Goal: Submit feedback/report problem

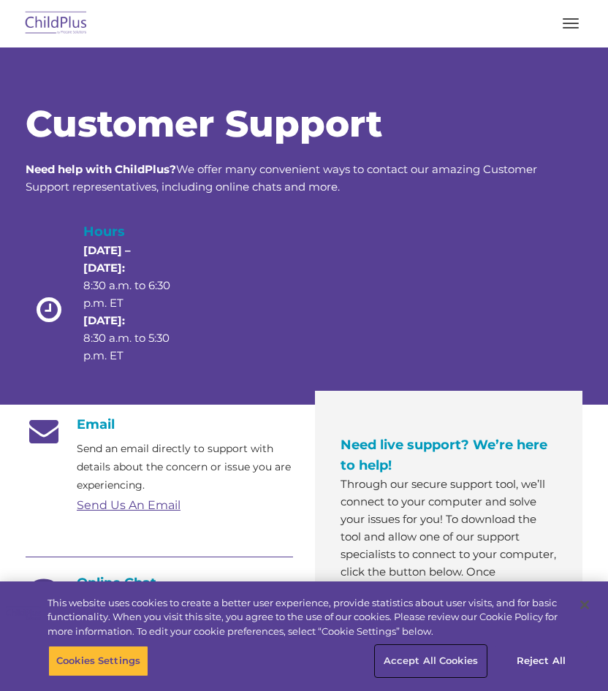
click at [426, 662] on button "Accept All Cookies" at bounding box center [430, 661] width 110 height 31
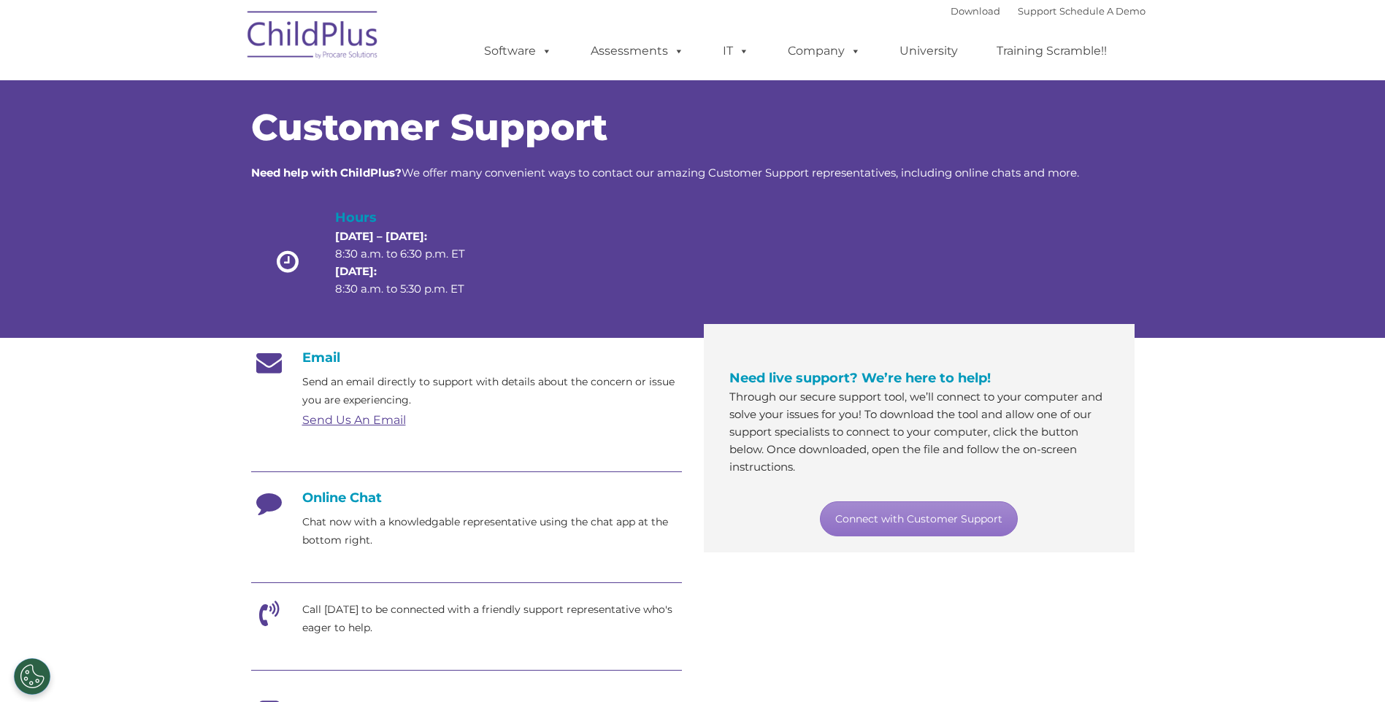
click at [271, 501] on icon at bounding box center [269, 508] width 37 height 37
click at [607, 520] on link "Connect with Customer Support" at bounding box center [919, 519] width 198 height 35
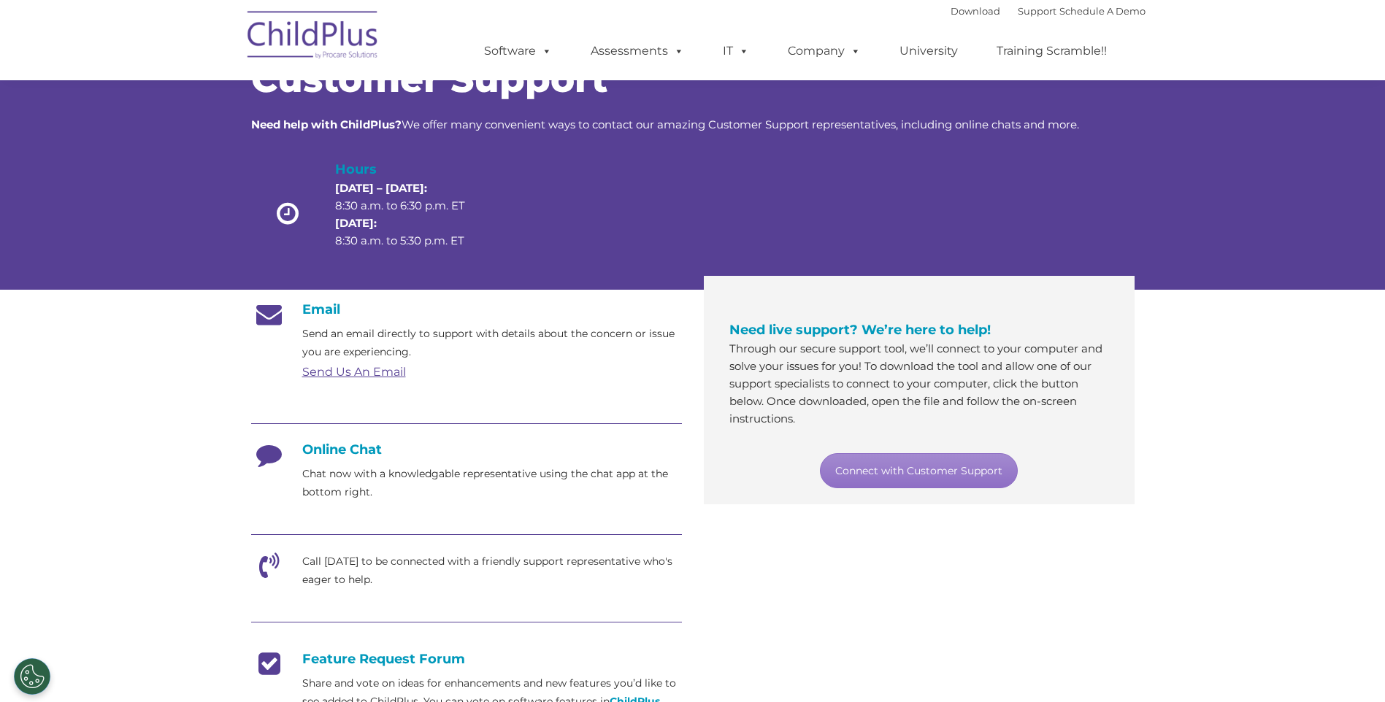
scroll to position [47, 0]
click at [607, 547] on div "Email Send an email directly to support with details about the concern or issue…" at bounding box center [692, 584] width 905 height 586
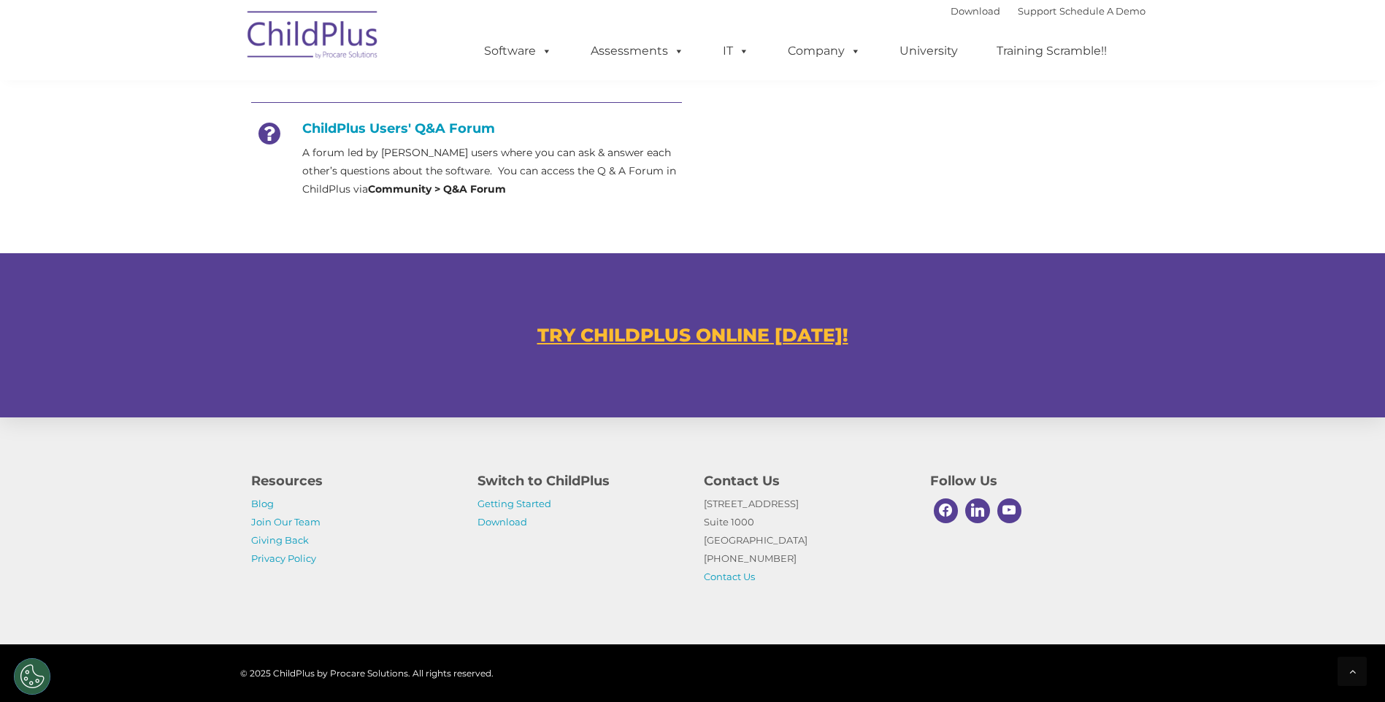
scroll to position [924, 0]
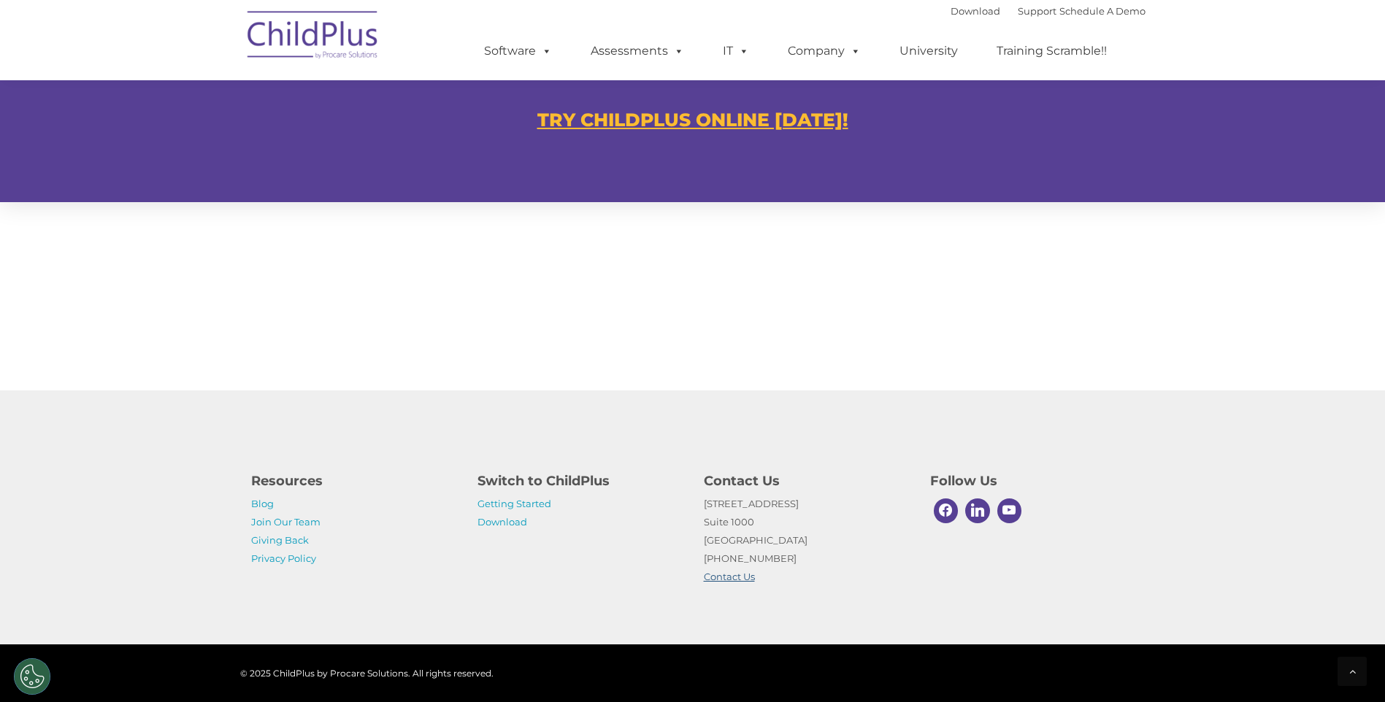
click at [607, 575] on link "Contact Us" at bounding box center [729, 577] width 51 height 12
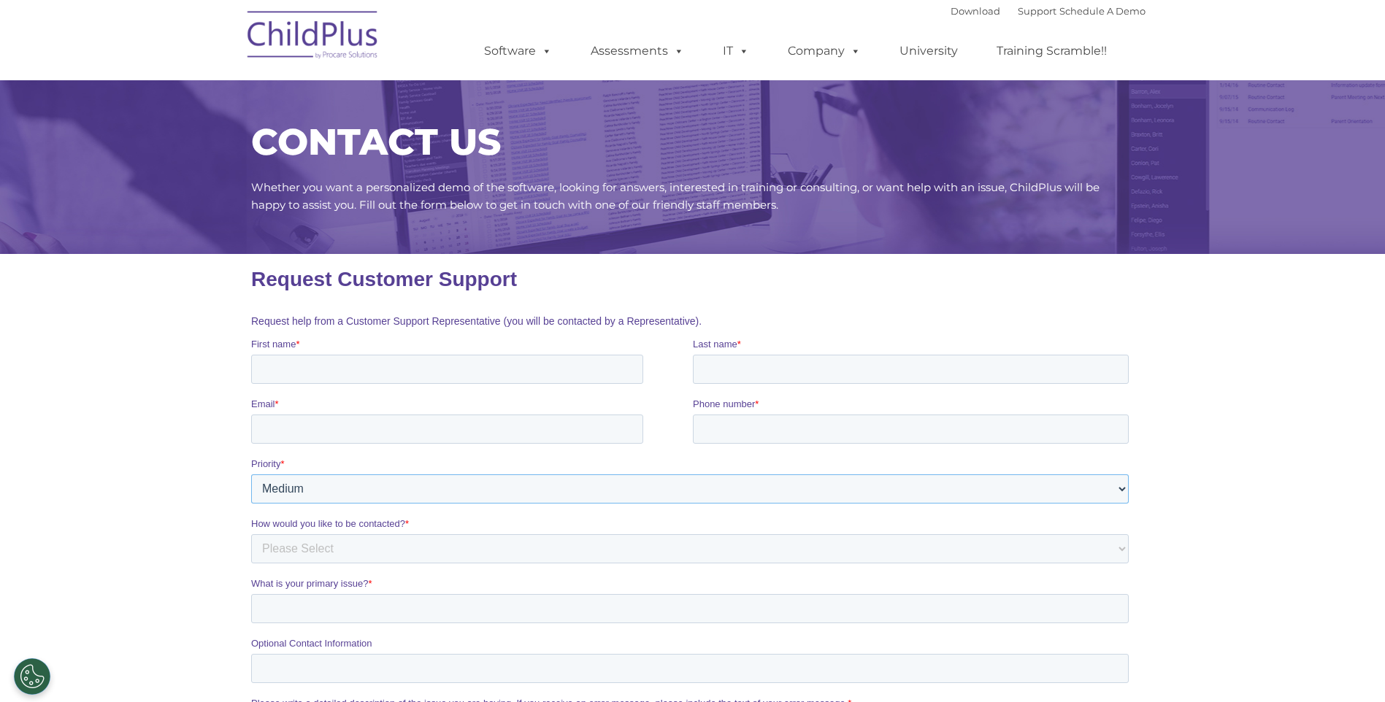
click at [368, 487] on select "Please Select Low Medium High" at bounding box center [689, 489] width 878 height 29
select select "HIGH"
click at [250, 475] on select "Please Select Low Medium High" at bounding box center [689, 489] width 878 height 29
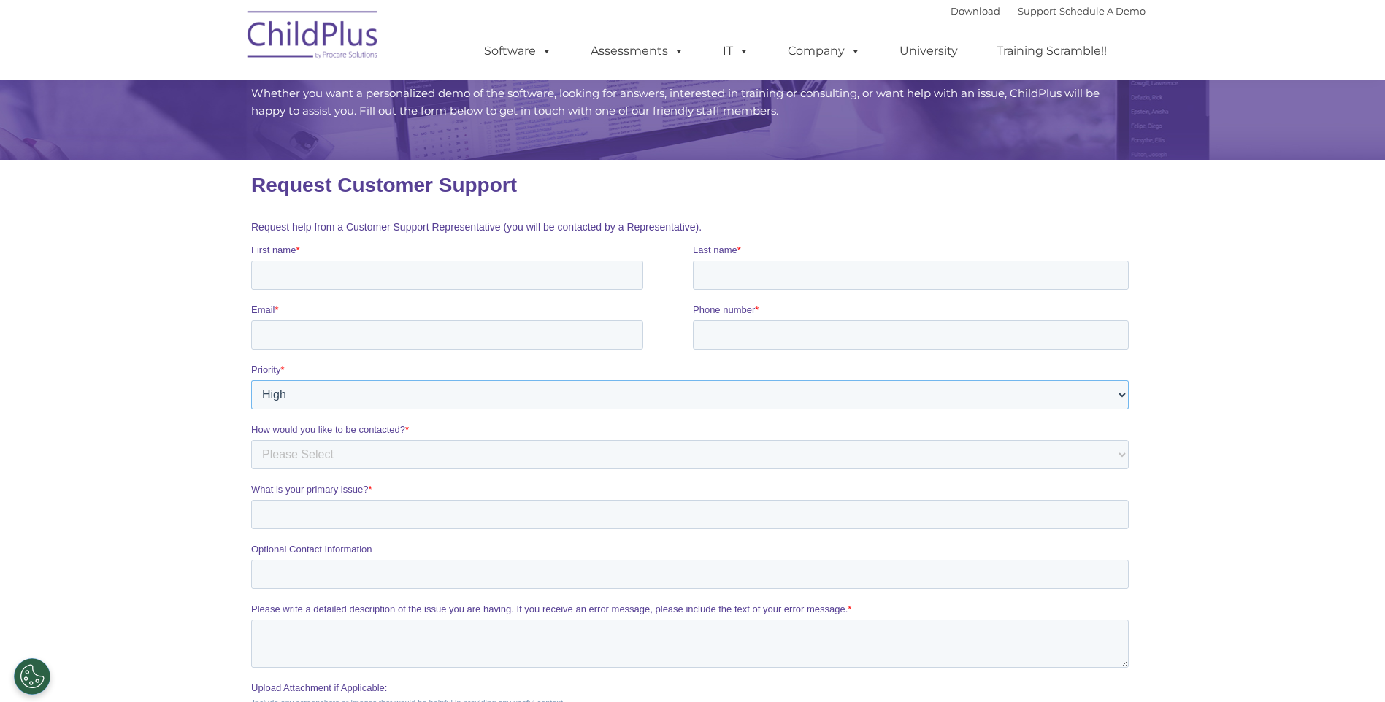
scroll to position [122, 0]
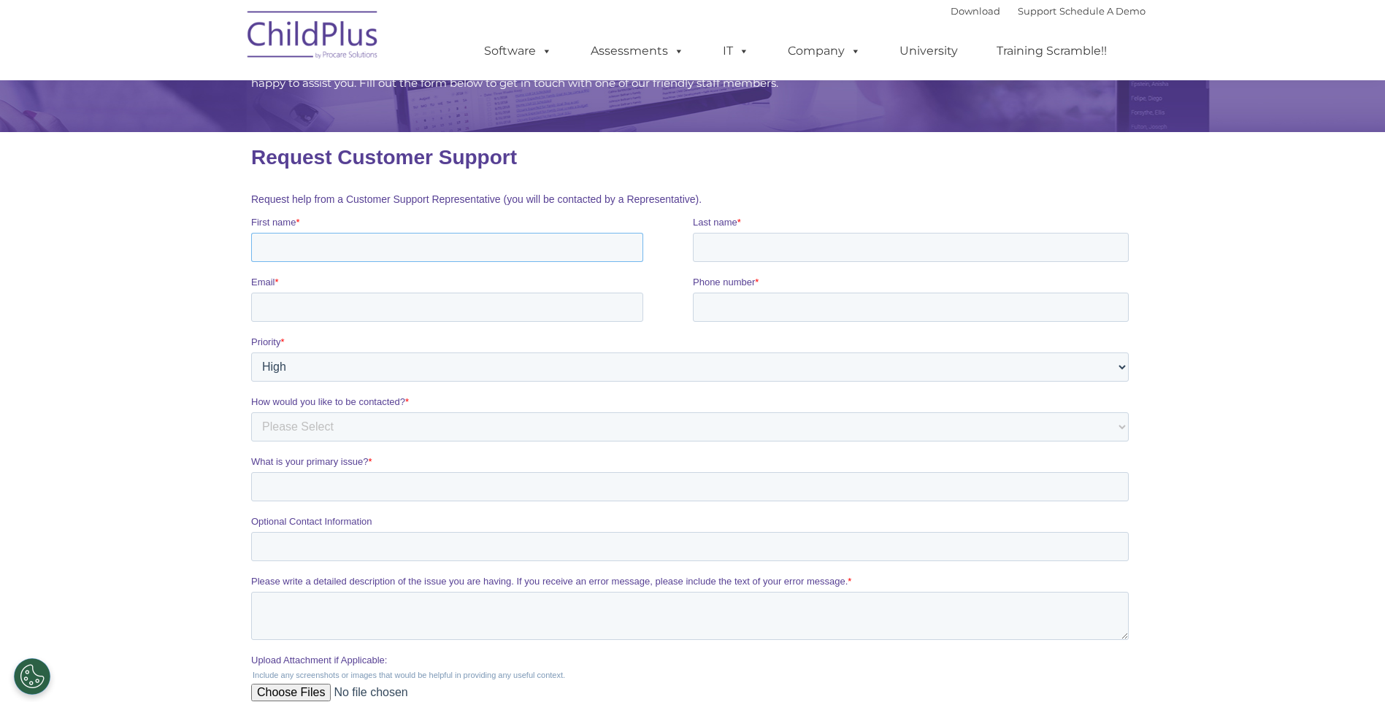
click at [296, 244] on input "First name *" at bounding box center [446, 247] width 392 height 29
type input "[PERSON_NAME]"
click at [731, 247] on input "Last name *" at bounding box center [910, 247] width 436 height 29
type input "[PERSON_NAME]"
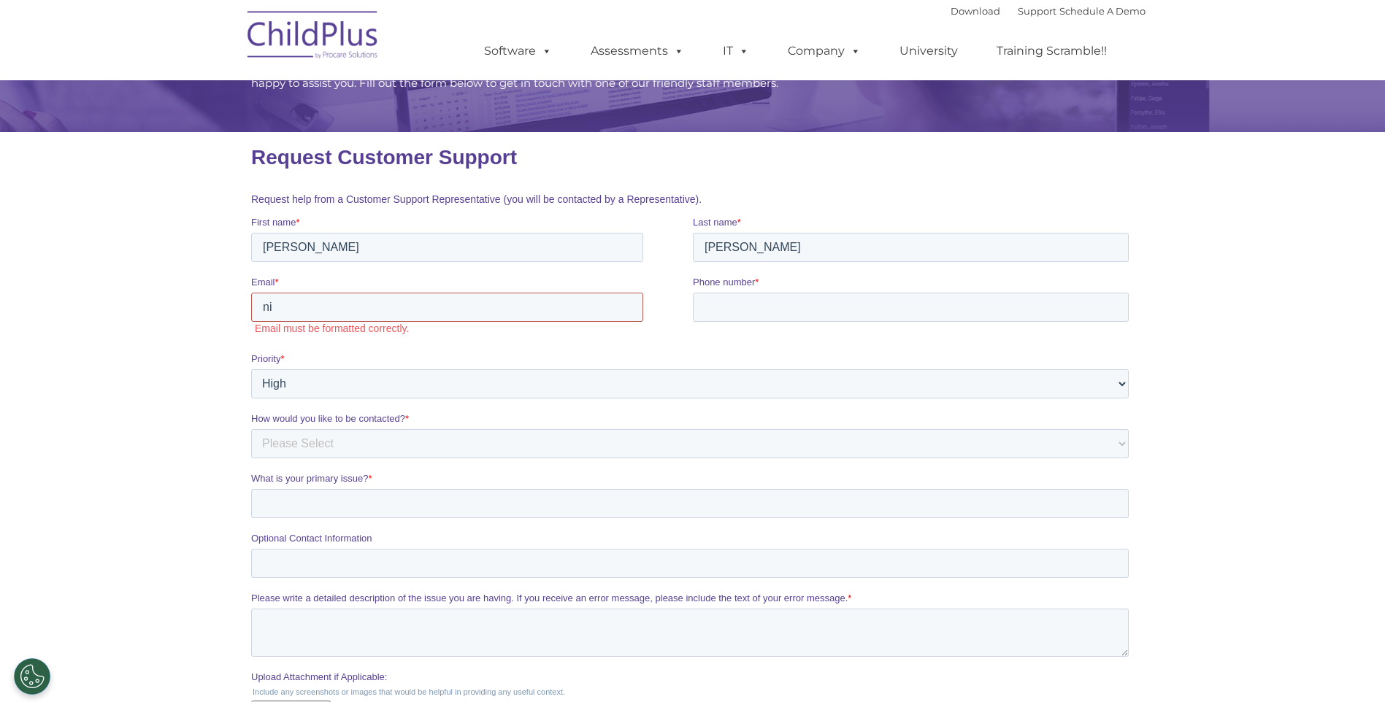
type input "[PERSON_NAME][EMAIL_ADDRESS][DOMAIN_NAME]"
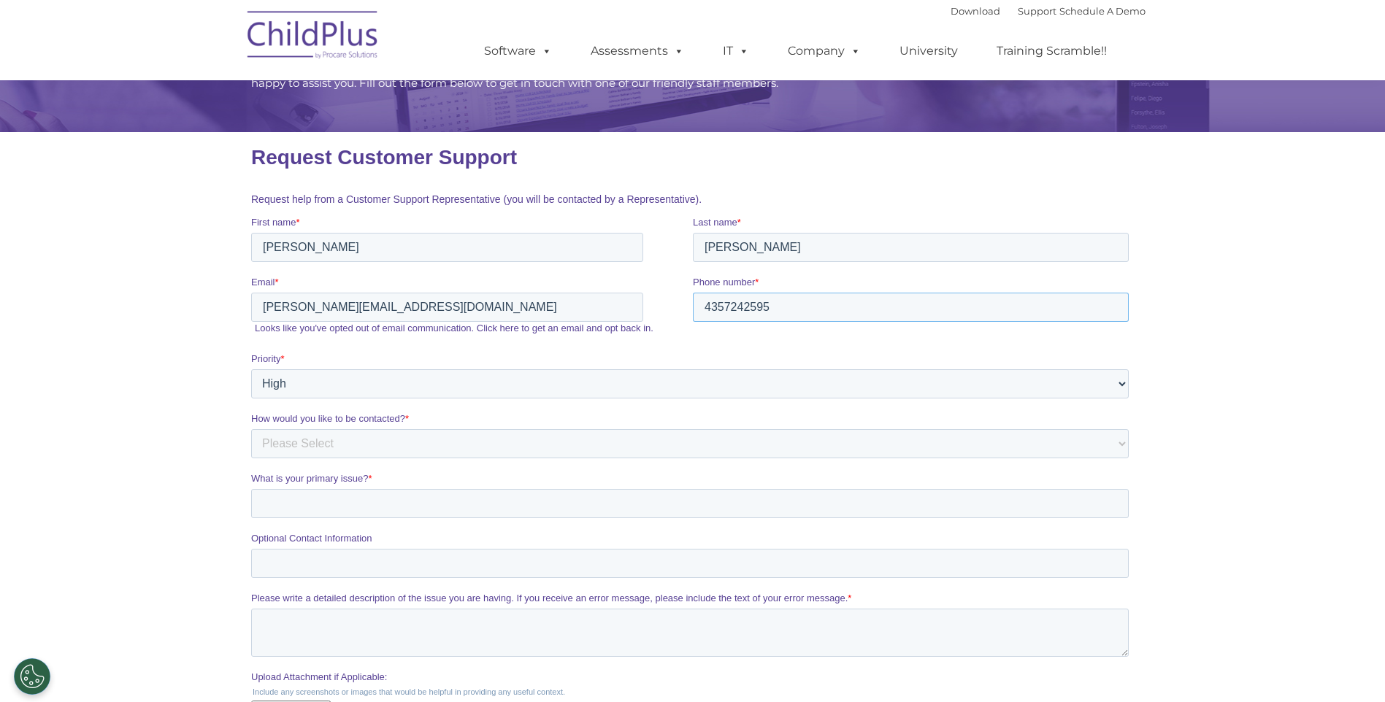
type input "4357242595"
click at [335, 442] on select "Please Select Phone Email" at bounding box center [689, 443] width 878 height 29
select select "Email"
click at [250, 429] on select "Please Select Phone Email" at bounding box center [689, 443] width 878 height 29
click at [307, 505] on input "What is your primary issue? *" at bounding box center [689, 503] width 878 height 29
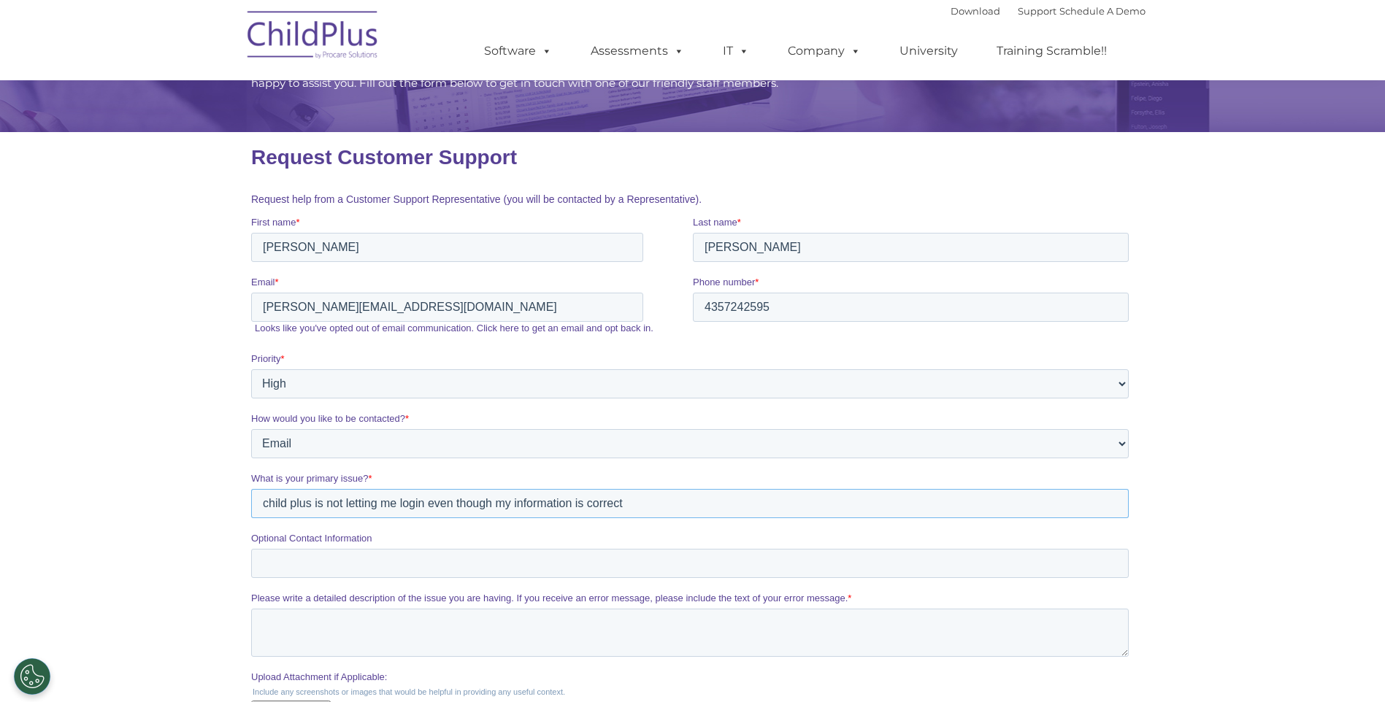
type input "child plus is not letting me login even though my information is correct"
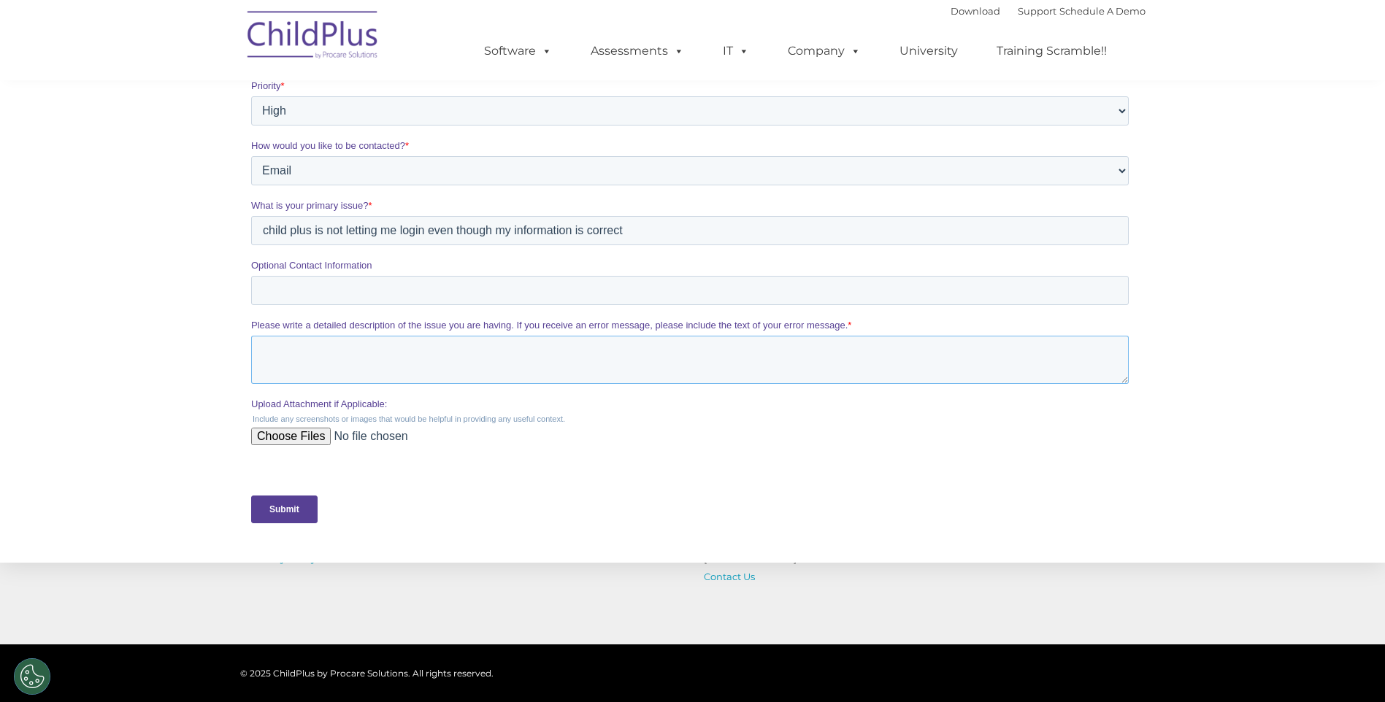
scroll to position [365, 0]
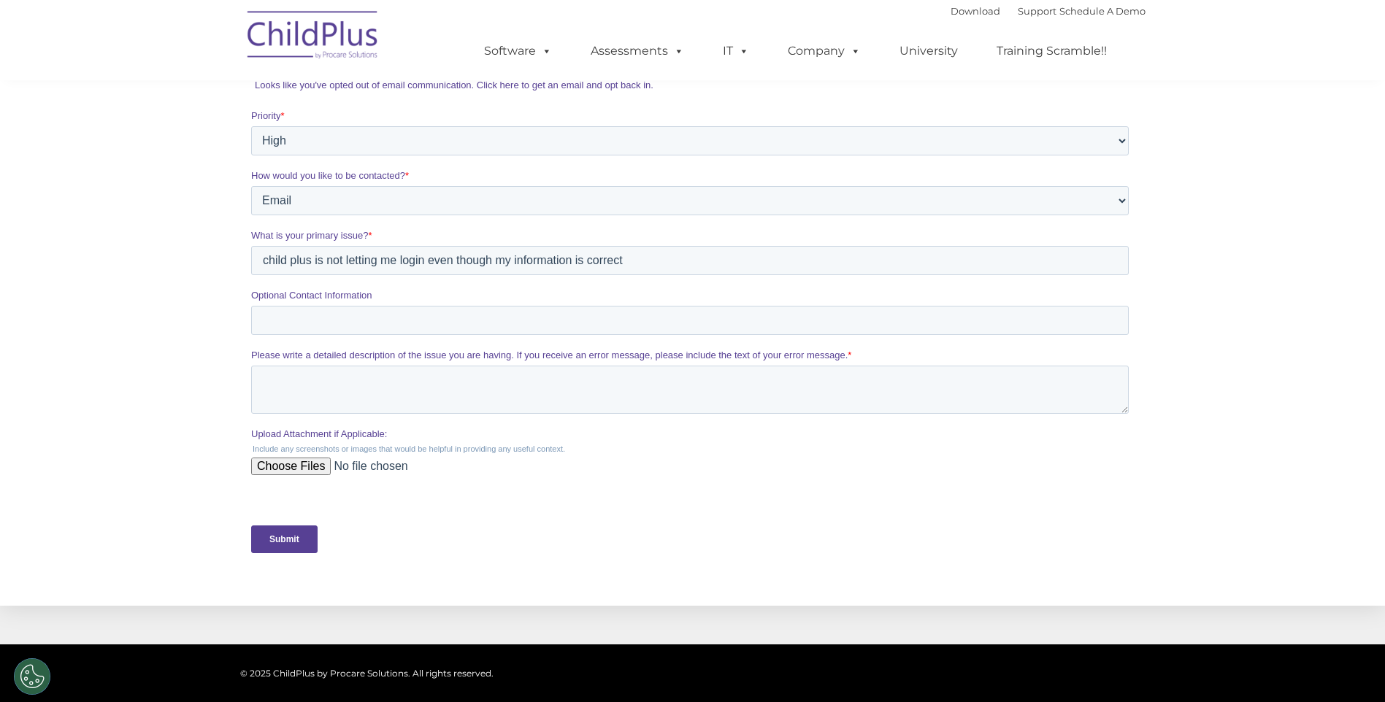
click at [288, 537] on div "Submit" at bounding box center [692, 539] width 884 height 53
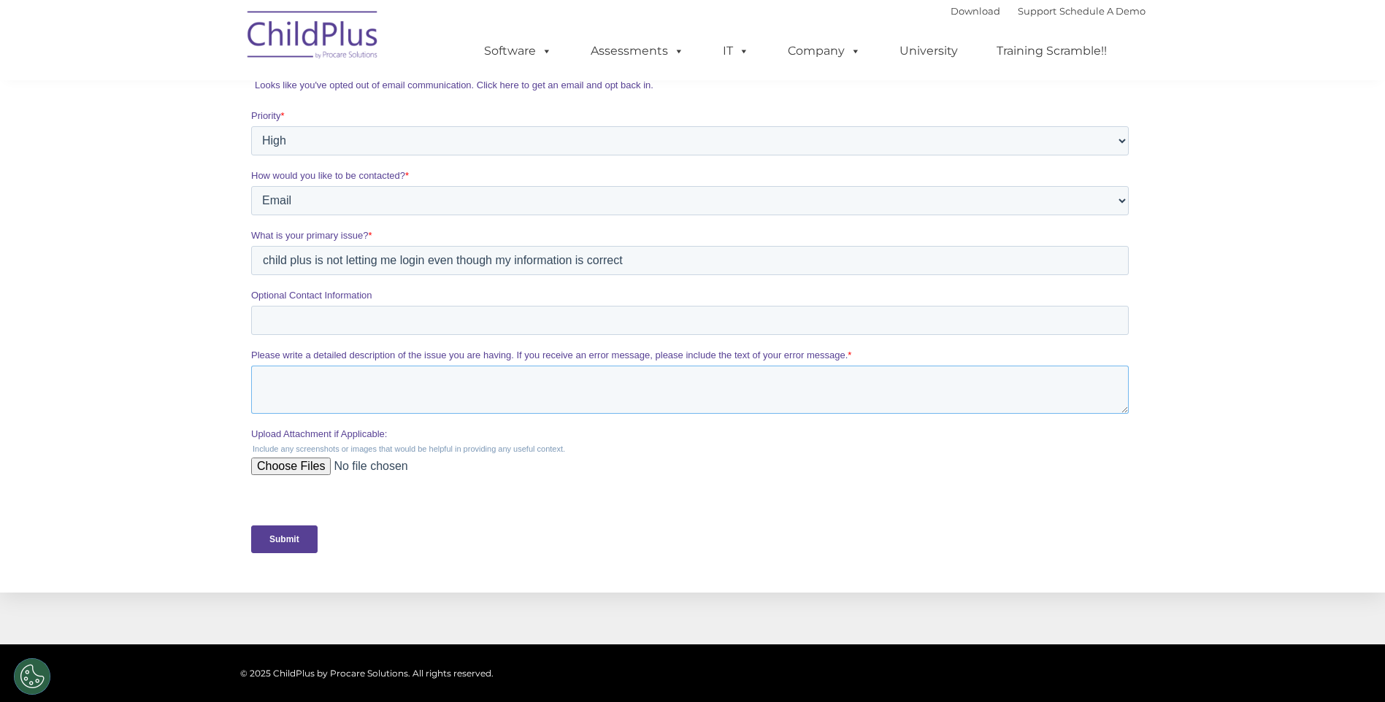
click at [284, 397] on textarea "Please write a detailed description of the issue you are having. If you receive…" at bounding box center [689, 390] width 878 height 48
type textarea "child plus is not letting me log on"
click at [250, 526] on input "Submit" at bounding box center [283, 540] width 66 height 28
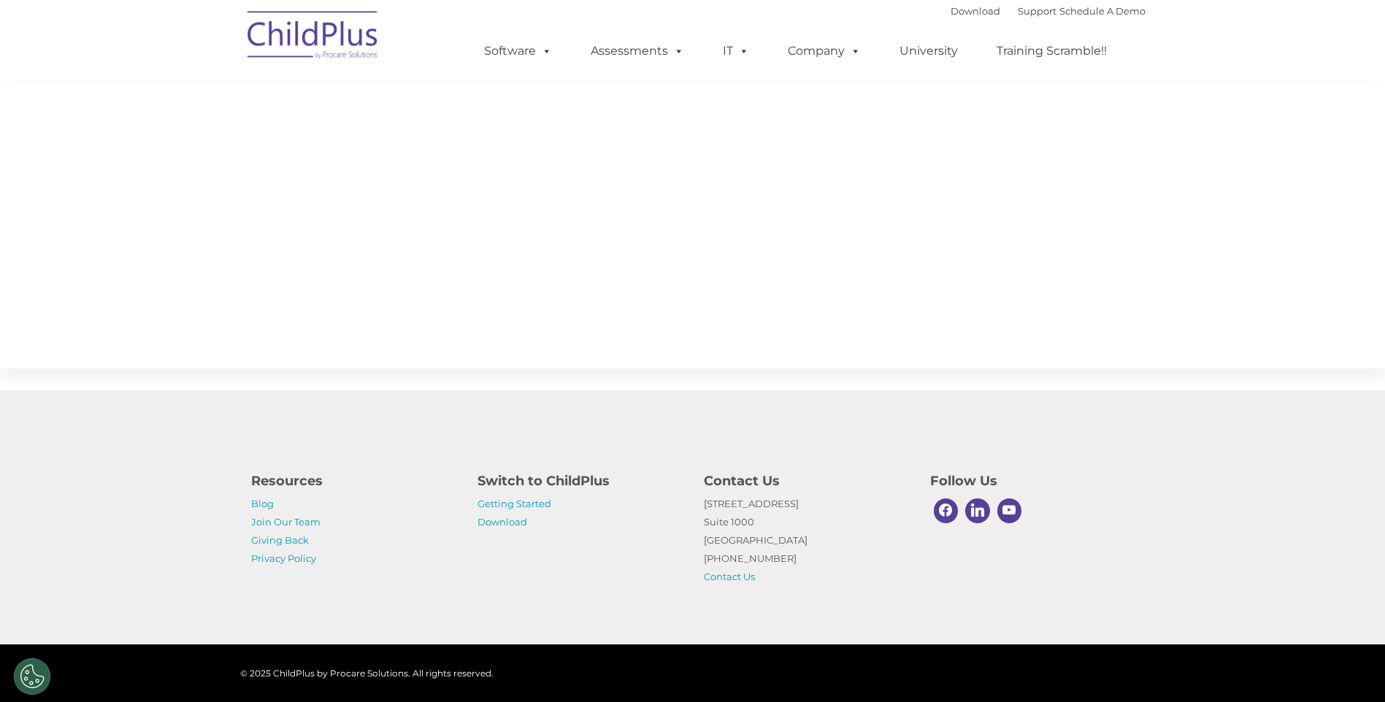
scroll to position [283, 0]
click at [275, 521] on link "Join Our Team" at bounding box center [285, 522] width 69 height 12
